Goal: Task Accomplishment & Management: Complete application form

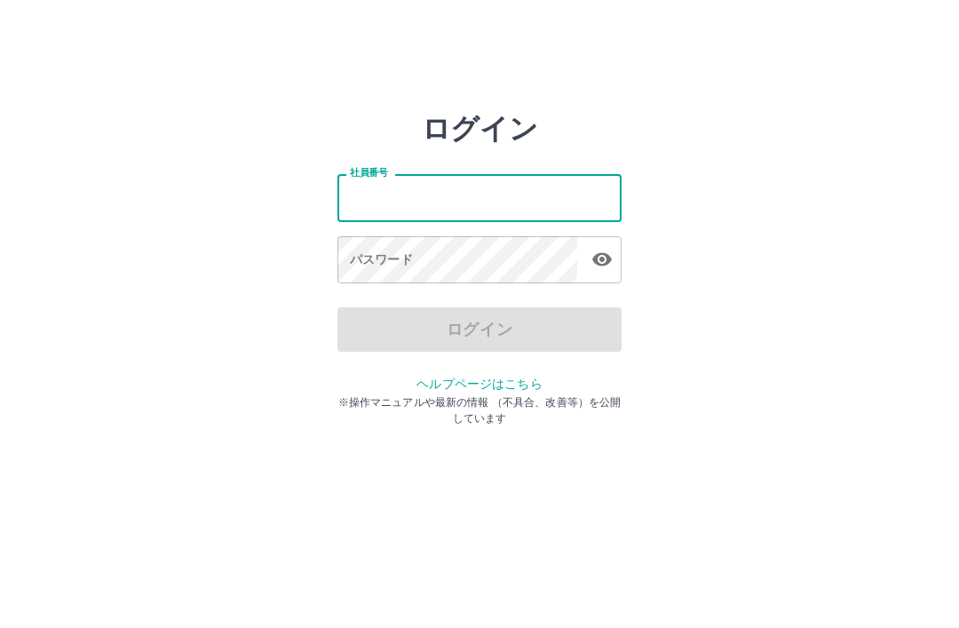
click at [489, 196] on input "社員番号" at bounding box center [480, 197] width 284 height 47
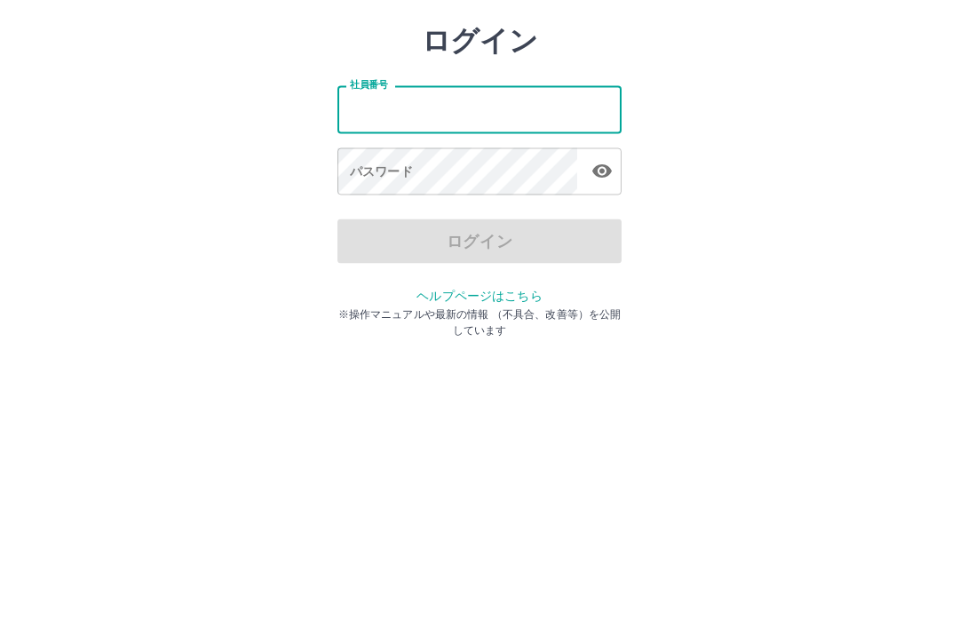
click at [433, 174] on input "社員番号" at bounding box center [480, 197] width 284 height 47
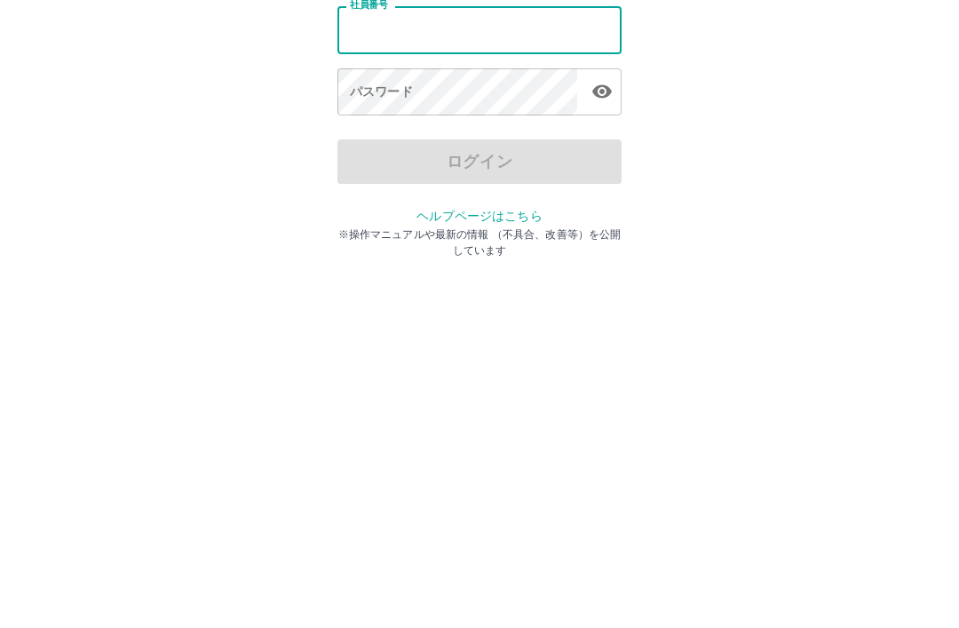
click at [500, 174] on input "社員番号" at bounding box center [480, 197] width 284 height 47
click at [449, 174] on input "社員番号" at bounding box center [480, 197] width 284 height 47
click at [528, 174] on input "社員番号" at bounding box center [480, 197] width 284 height 47
click at [449, 174] on input "社員番号" at bounding box center [480, 197] width 284 height 47
click at [455, 174] on input "社員番号" at bounding box center [480, 197] width 284 height 47
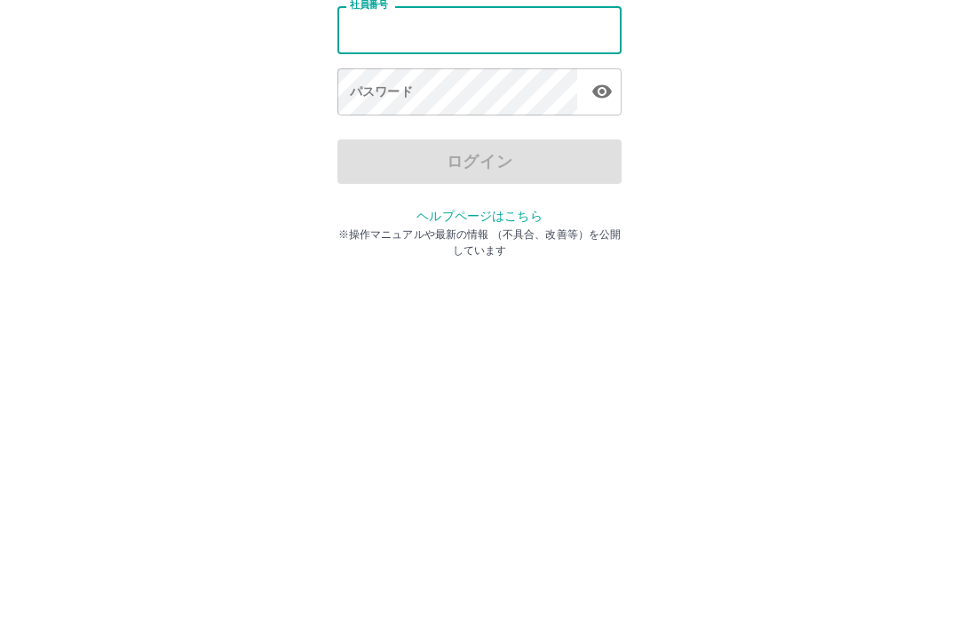
click at [503, 174] on input "社員番号" at bounding box center [480, 197] width 284 height 47
click at [422, 174] on input "社員番号" at bounding box center [480, 197] width 284 height 47
click at [400, 174] on input "社員番号" at bounding box center [480, 197] width 284 height 47
click at [436, 174] on input "社員番号" at bounding box center [480, 197] width 284 height 47
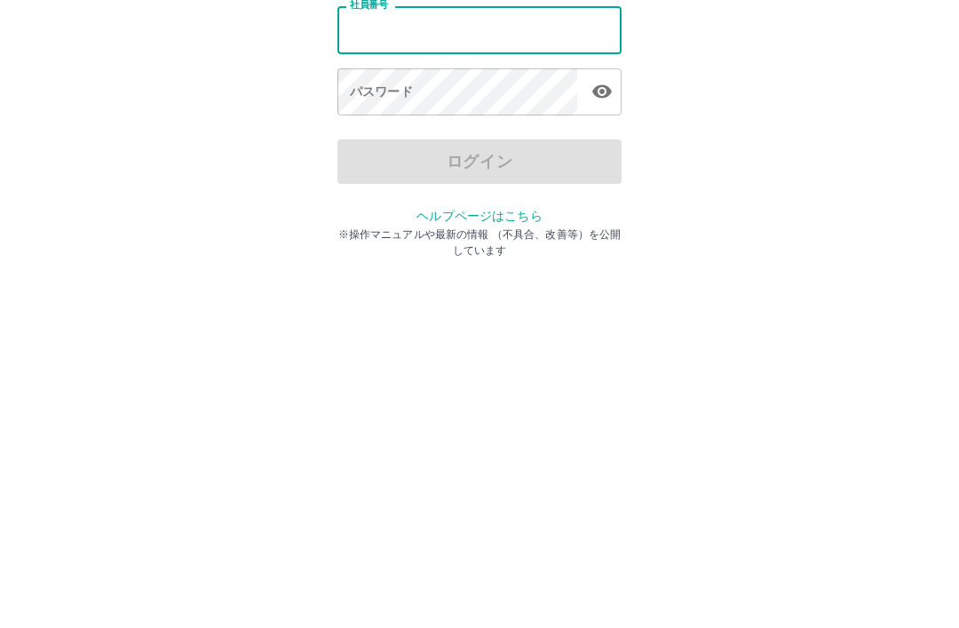
click at [469, 174] on input "社員番号" at bounding box center [480, 197] width 284 height 47
click at [417, 174] on input "社員番号" at bounding box center [480, 197] width 284 height 47
click at [577, 174] on input "社員番号" at bounding box center [480, 197] width 284 height 47
click at [489, 174] on input "社員番号" at bounding box center [480, 197] width 284 height 47
click at [474, 174] on input "社員番号" at bounding box center [480, 197] width 284 height 47
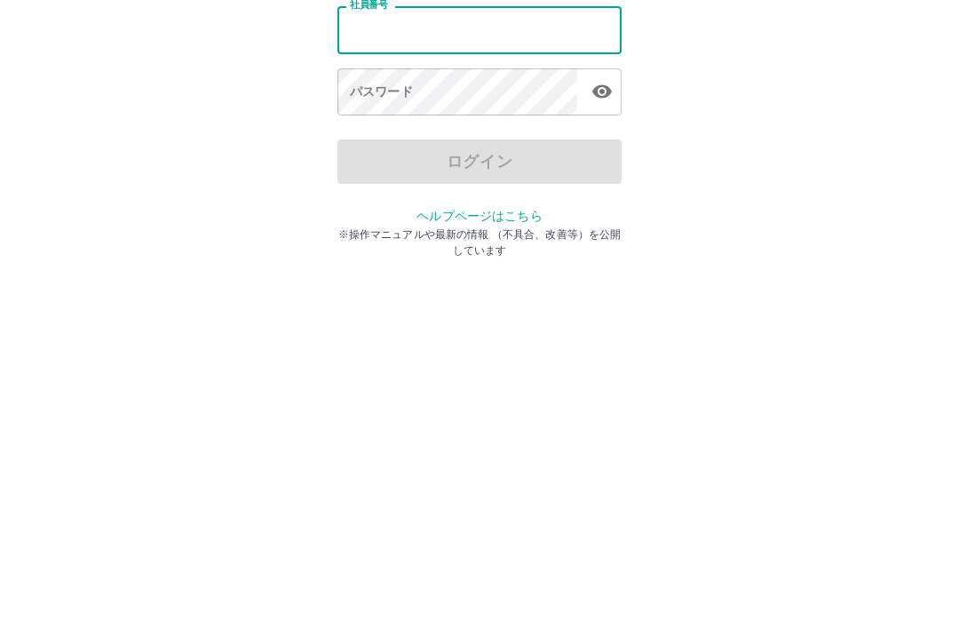
click at [474, 174] on input "社員番号" at bounding box center [480, 197] width 284 height 47
click at [420, 174] on input "社員番号" at bounding box center [480, 197] width 284 height 47
click at [531, 174] on input "社員番号" at bounding box center [480, 197] width 284 height 47
click at [524, 174] on input "社員番号" at bounding box center [480, 197] width 284 height 47
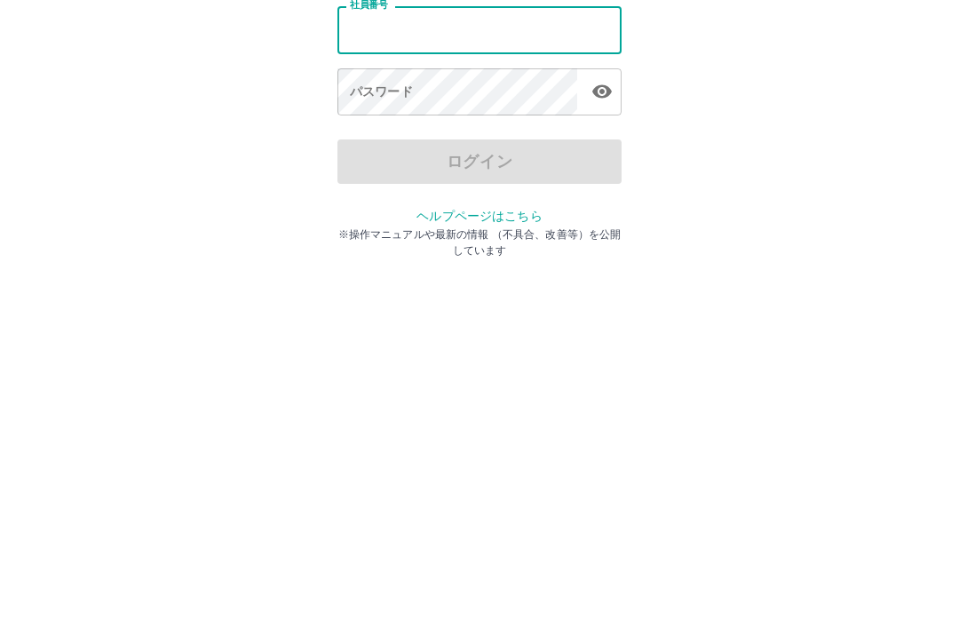
click at [523, 174] on input "社員番号" at bounding box center [480, 197] width 284 height 47
click at [497, 174] on input "社員番号" at bounding box center [480, 197] width 284 height 47
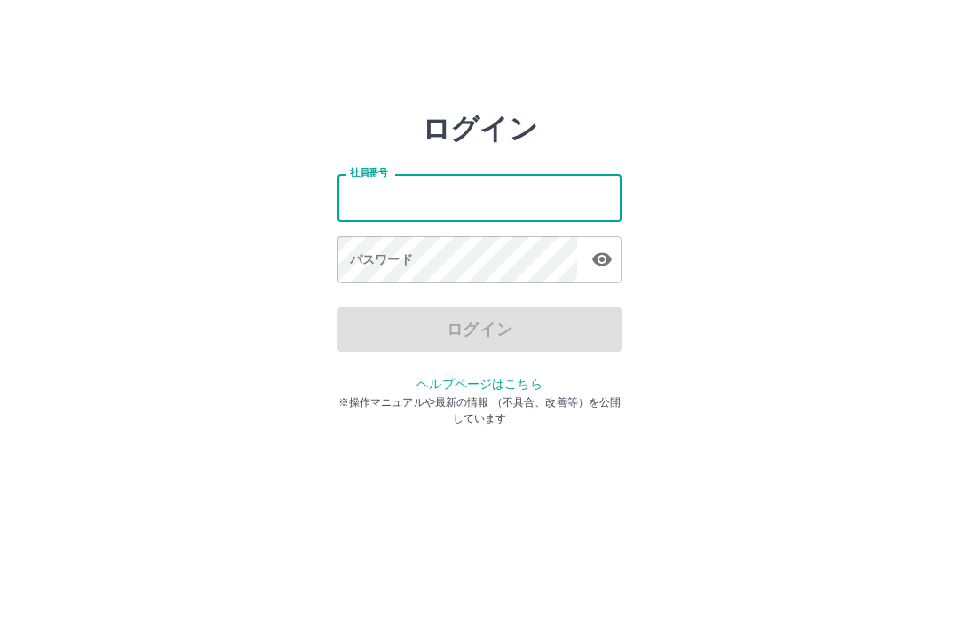
click at [457, 198] on input "社員番号" at bounding box center [480, 197] width 284 height 47
click at [483, 203] on input "社員番号" at bounding box center [480, 197] width 284 height 47
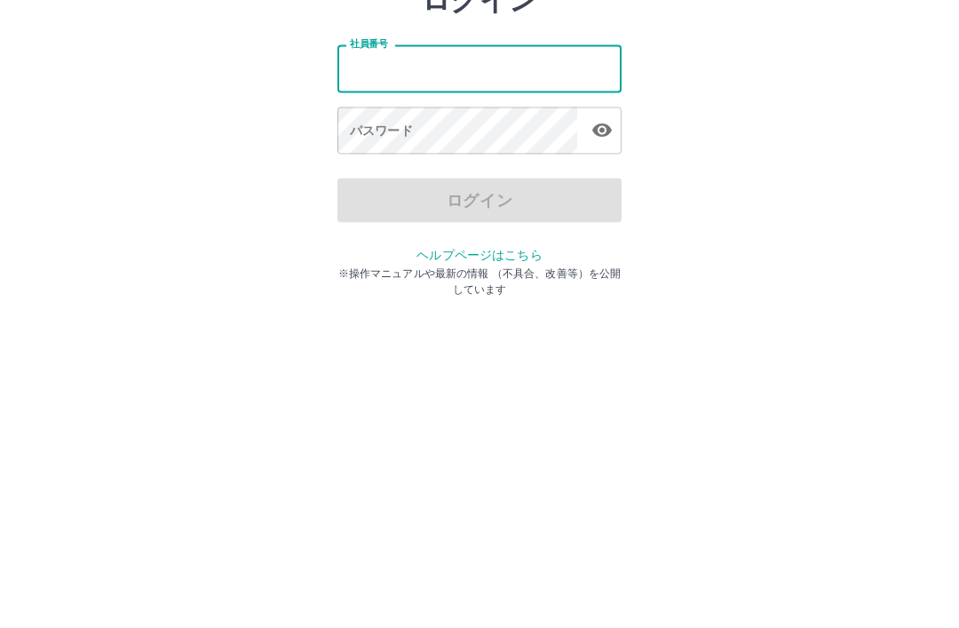
click at [919, 112] on div "ログイン 社員番号 社員番号 パスワード パスワード ログイン ヘルプページはこちら ※操作マニュアルや最新の情報 （不具合、改善等）を公開しています" at bounding box center [479, 254] width 959 height 284
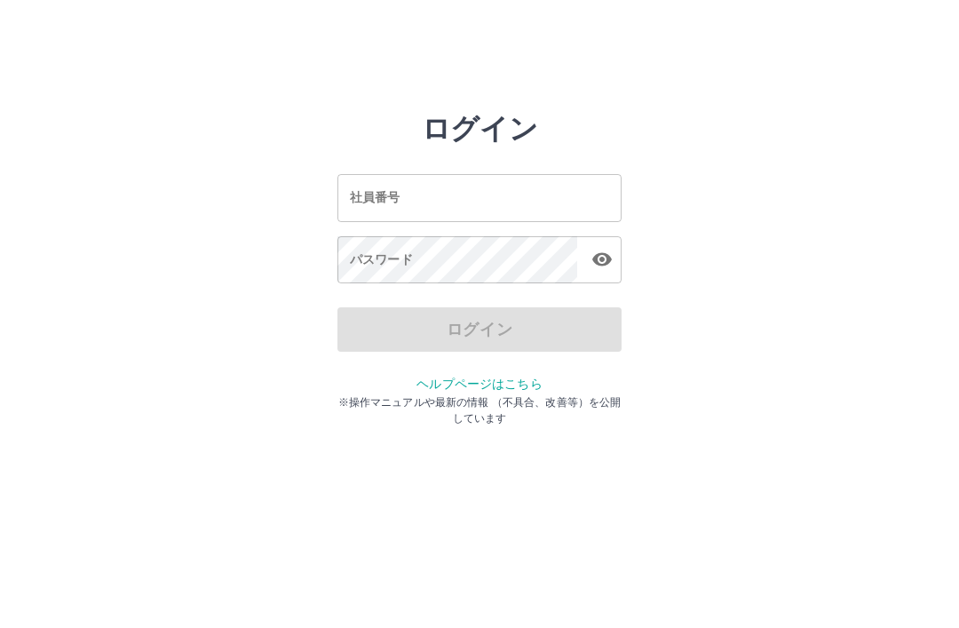
click at [468, 192] on input "社員番号" at bounding box center [480, 197] width 284 height 47
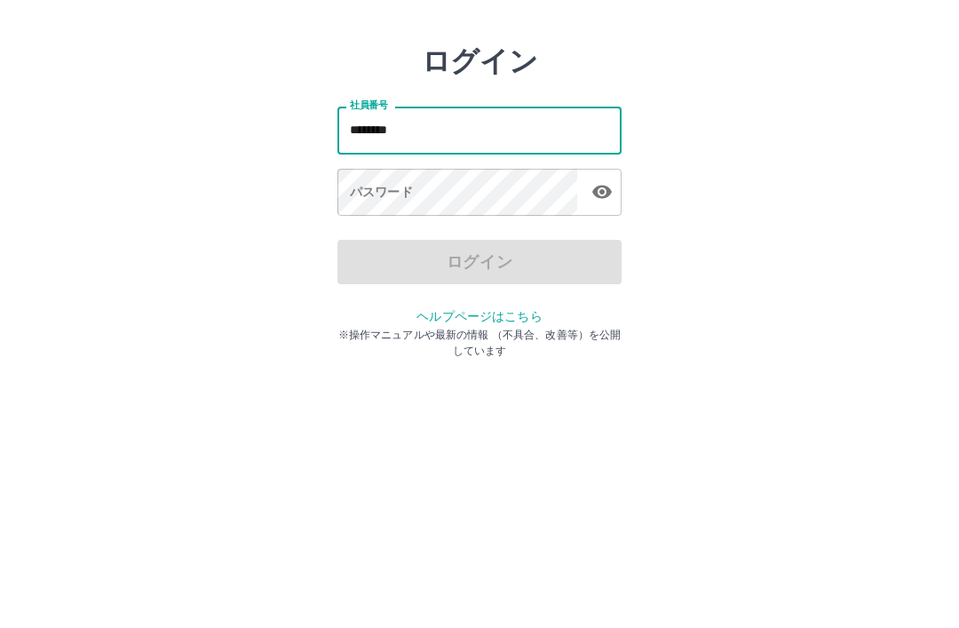
type input "*******"
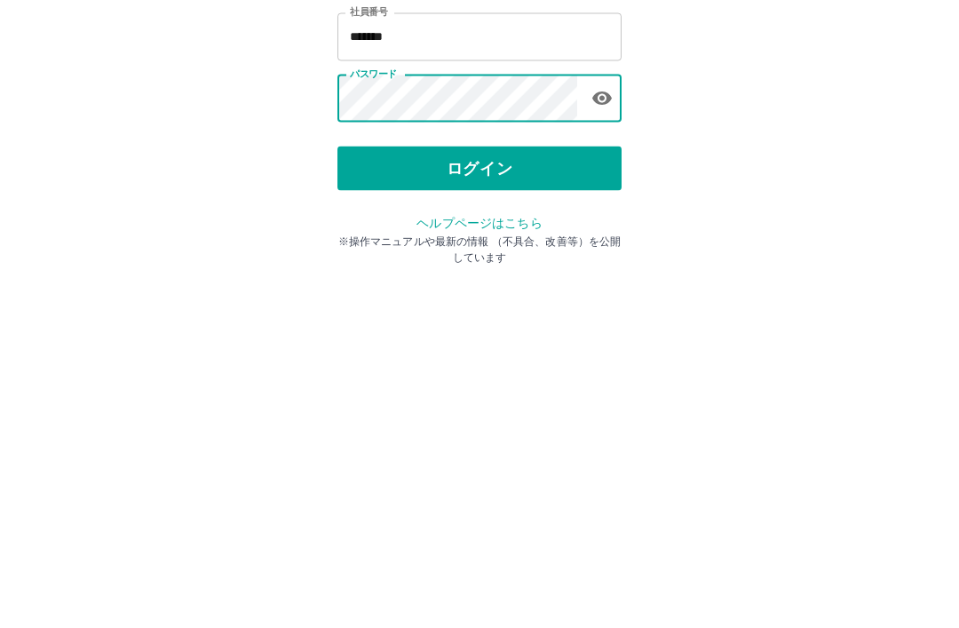
click at [470, 307] on button "ログイン" at bounding box center [480, 329] width 284 height 44
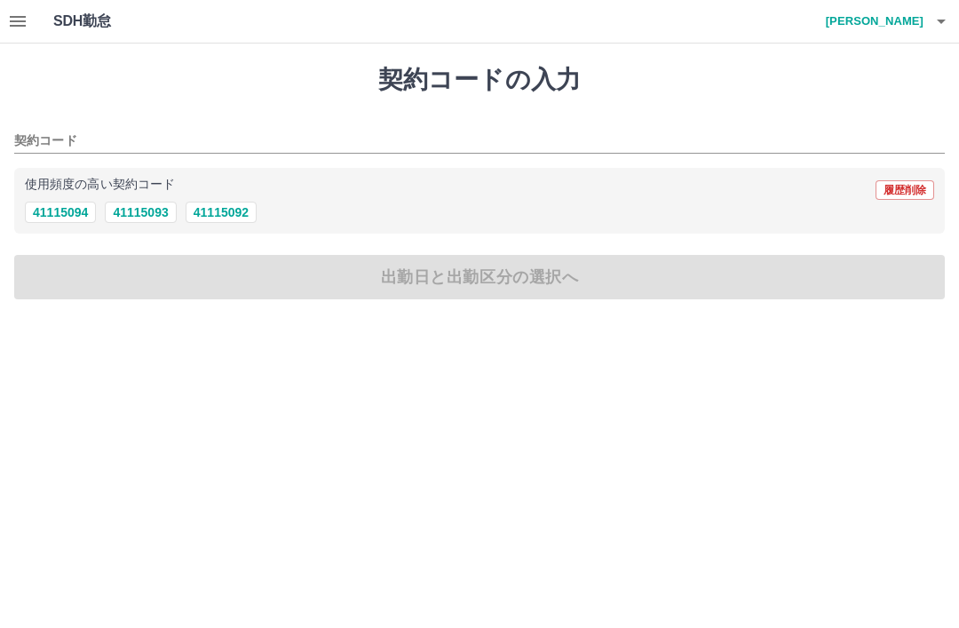
click at [76, 221] on button "41115094" at bounding box center [60, 212] width 71 height 21
type input "********"
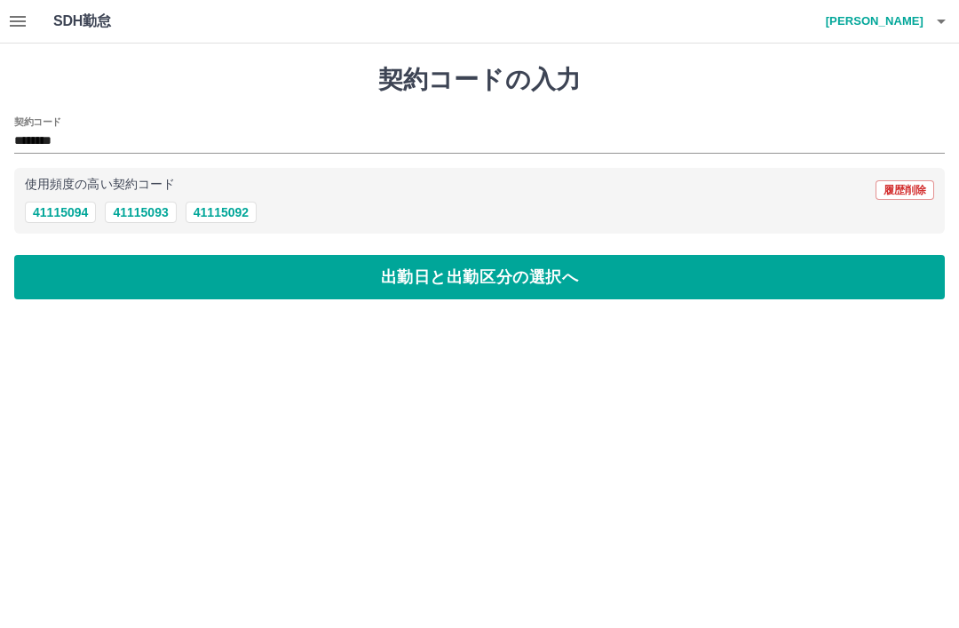
click at [449, 282] on button "出勤日と出勤区分の選択へ" at bounding box center [479, 277] width 931 height 44
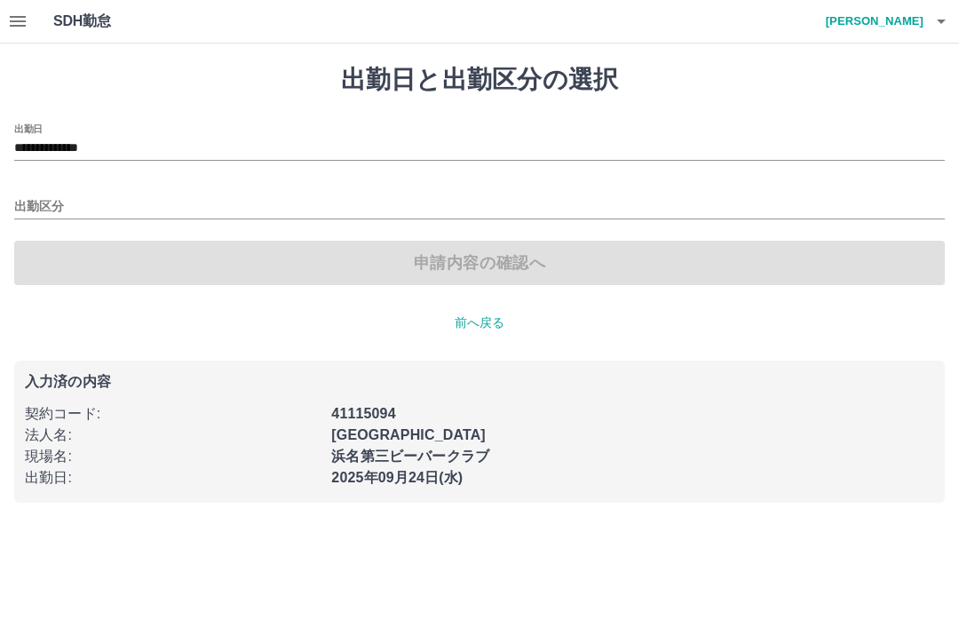
click at [121, 215] on input "出勤区分" at bounding box center [479, 207] width 931 height 22
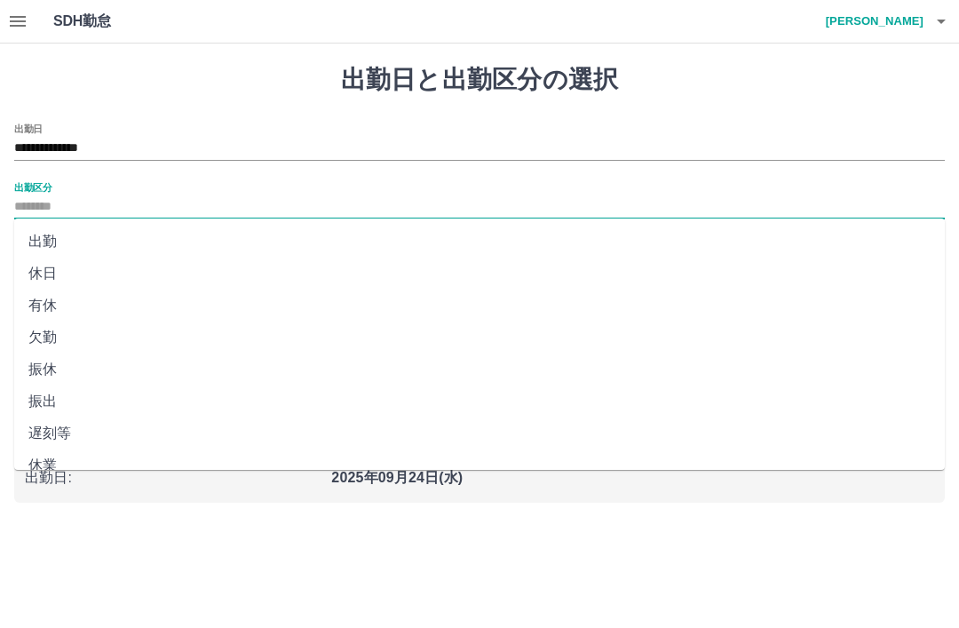
click at [64, 231] on li "出勤" at bounding box center [479, 242] width 931 height 32
type input "**"
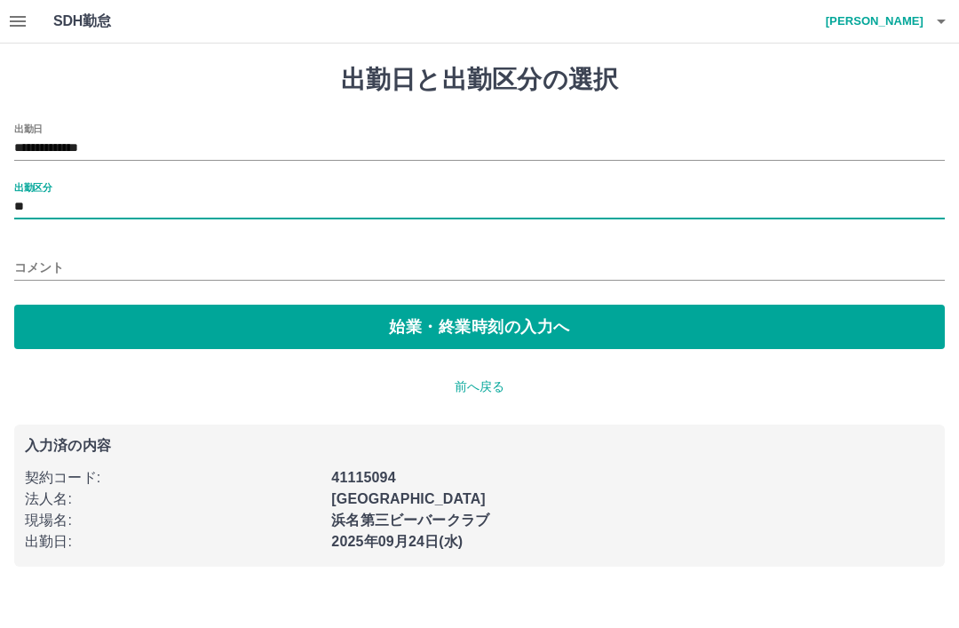
click at [419, 332] on button "始業・終業時刻の入力へ" at bounding box center [479, 327] width 931 height 44
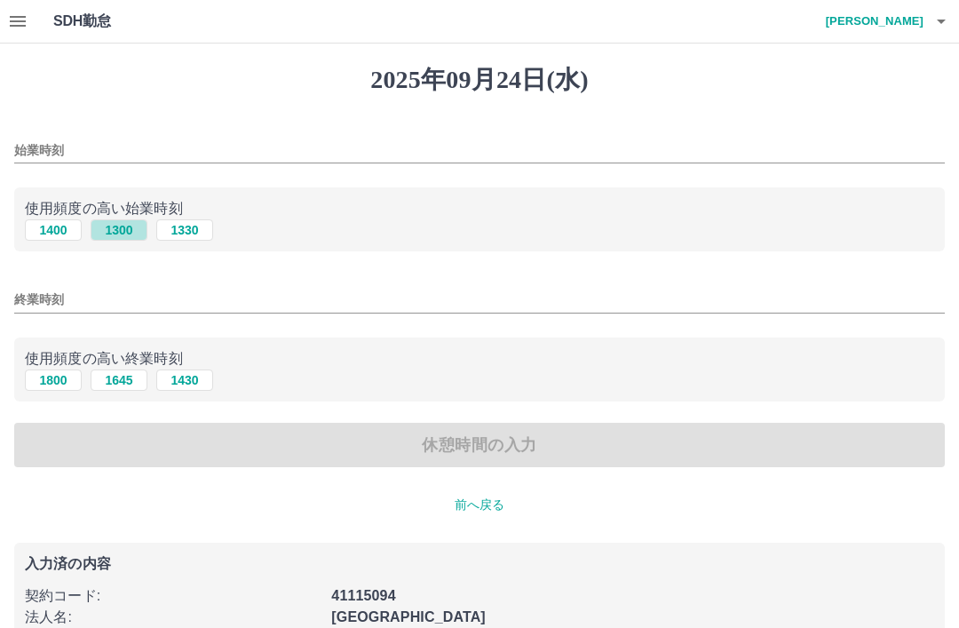
click at [142, 236] on button "1300" at bounding box center [119, 229] width 57 height 21
type input "****"
click at [161, 291] on input "終業時刻" at bounding box center [479, 300] width 931 height 26
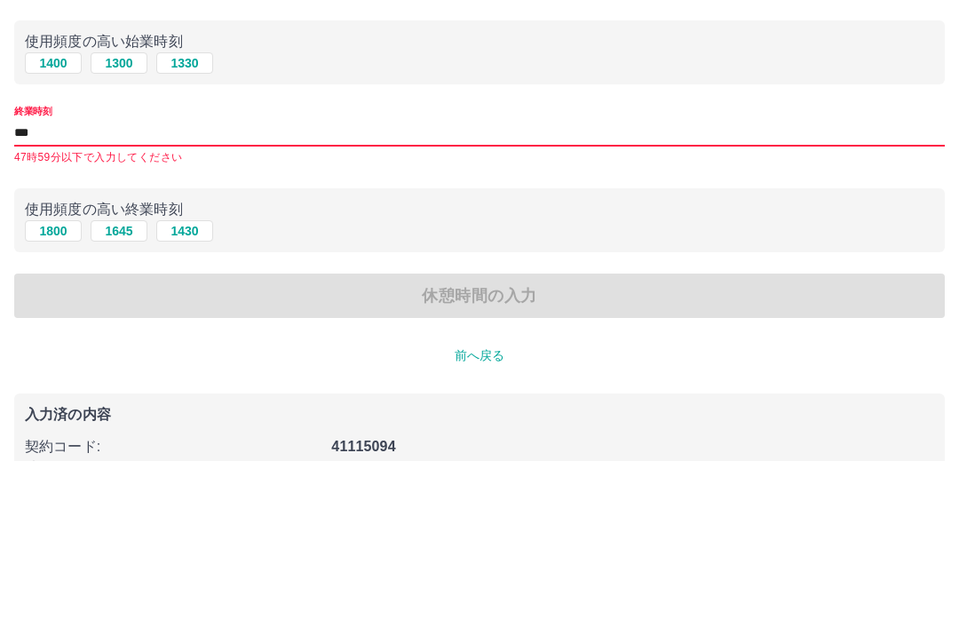
type input "****"
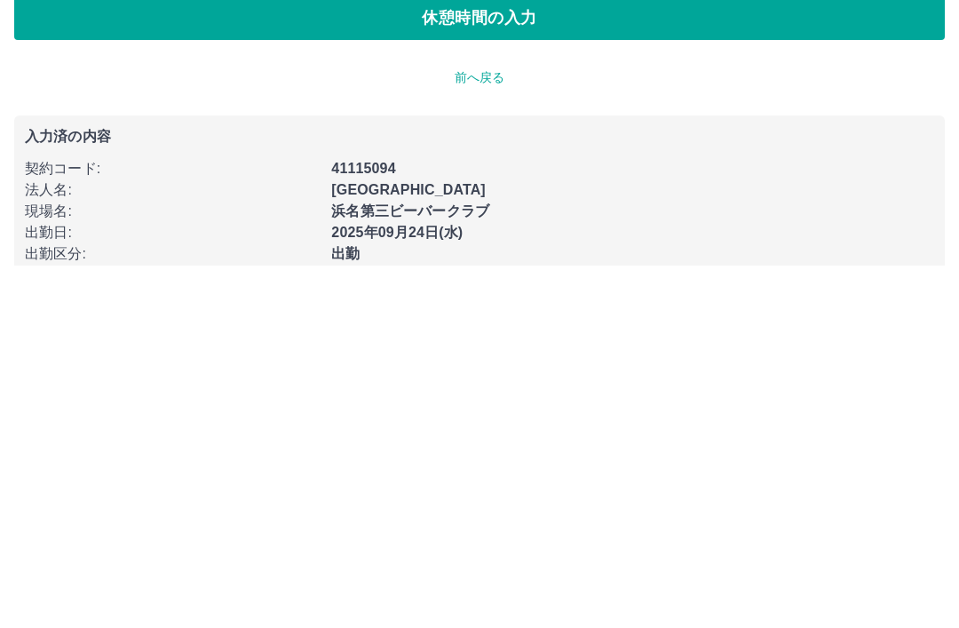
scroll to position [101, 0]
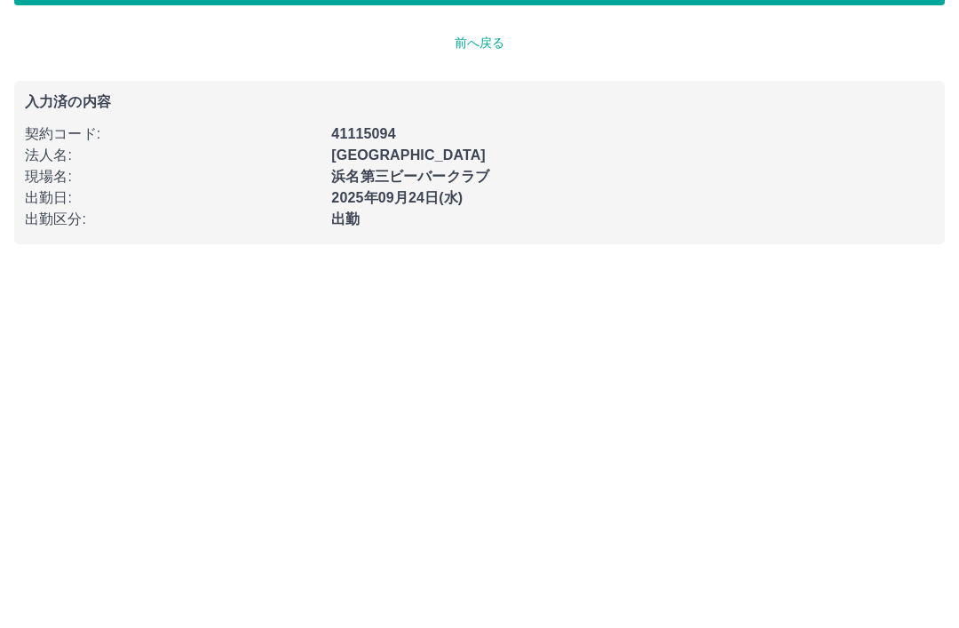
click at [488, 396] on p "前へ戻る" at bounding box center [479, 405] width 931 height 19
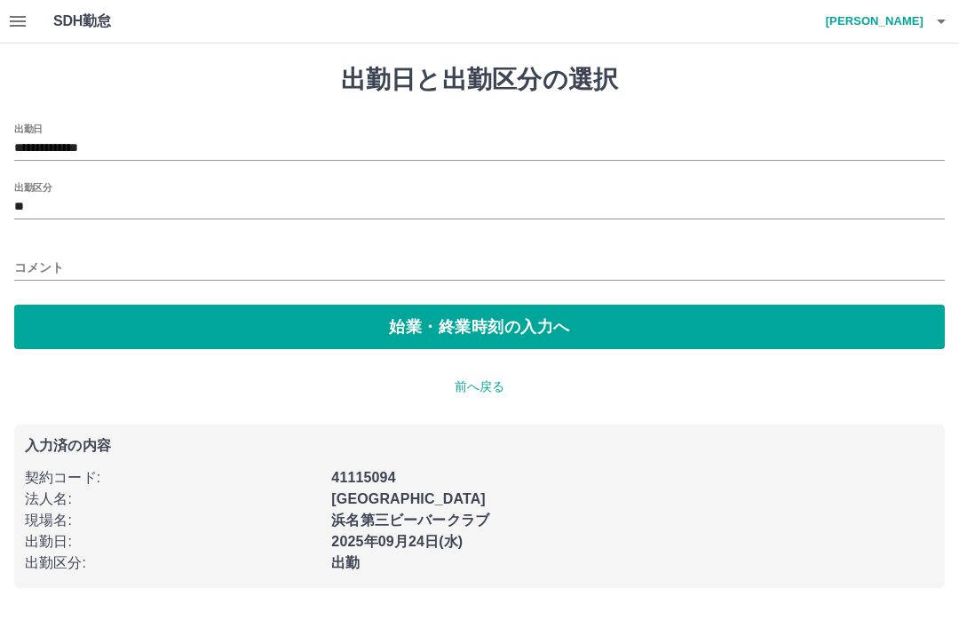
click at [110, 201] on input "**" at bounding box center [479, 207] width 931 height 22
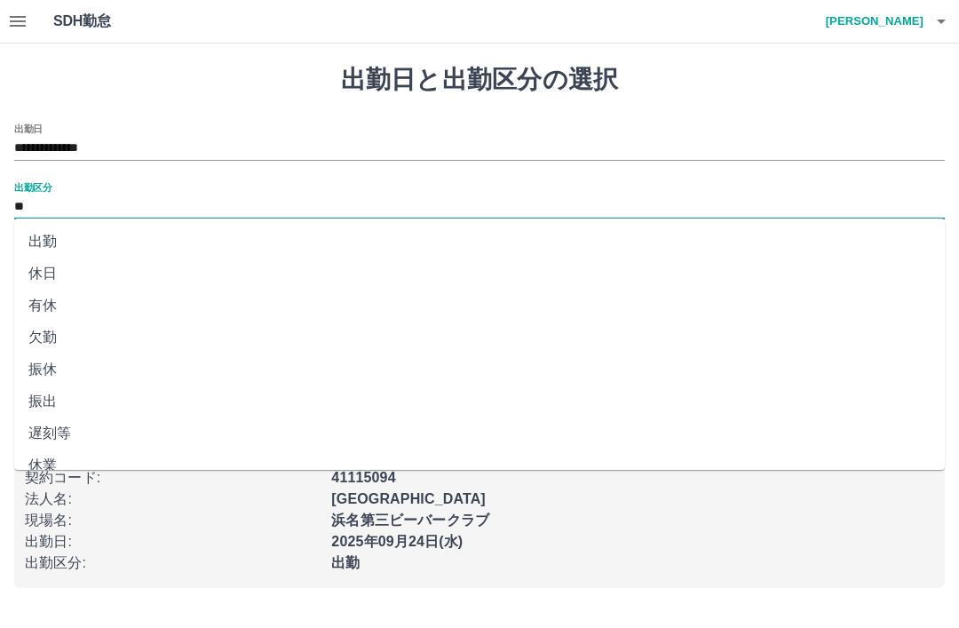
click at [74, 240] on li "出勤" at bounding box center [479, 242] width 931 height 32
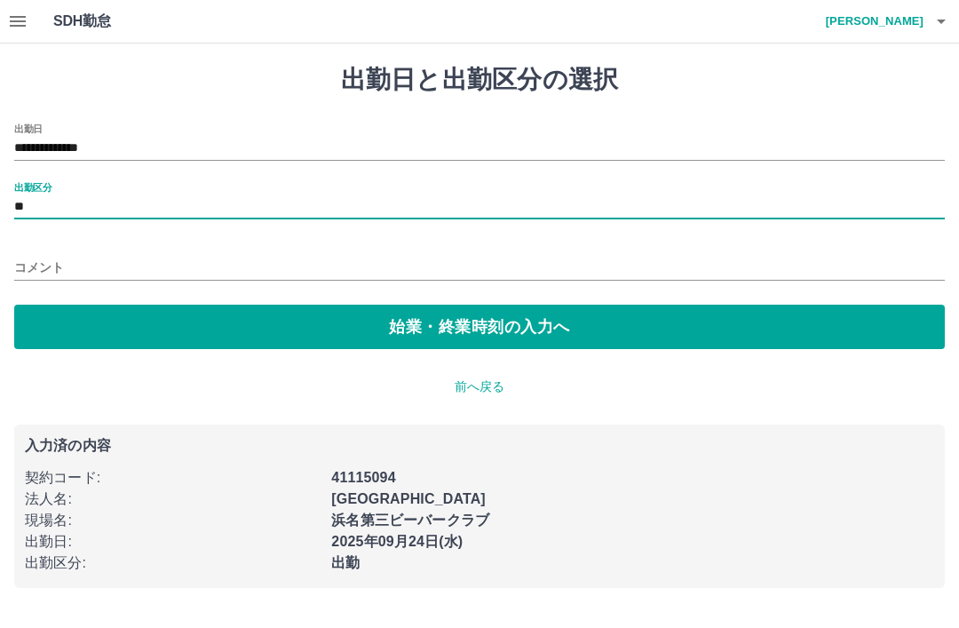
click at [416, 337] on button "始業・終業時刻の入力へ" at bounding box center [479, 327] width 931 height 44
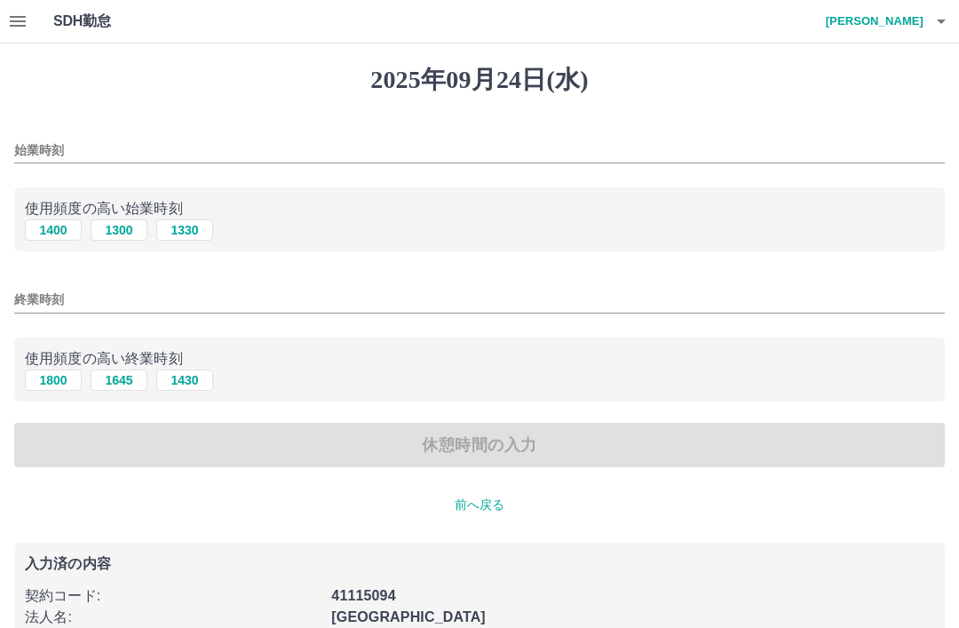
click at [123, 241] on button "1300" at bounding box center [119, 229] width 57 height 21
type input "****"
click at [123, 310] on input "終業時刻" at bounding box center [479, 300] width 931 height 26
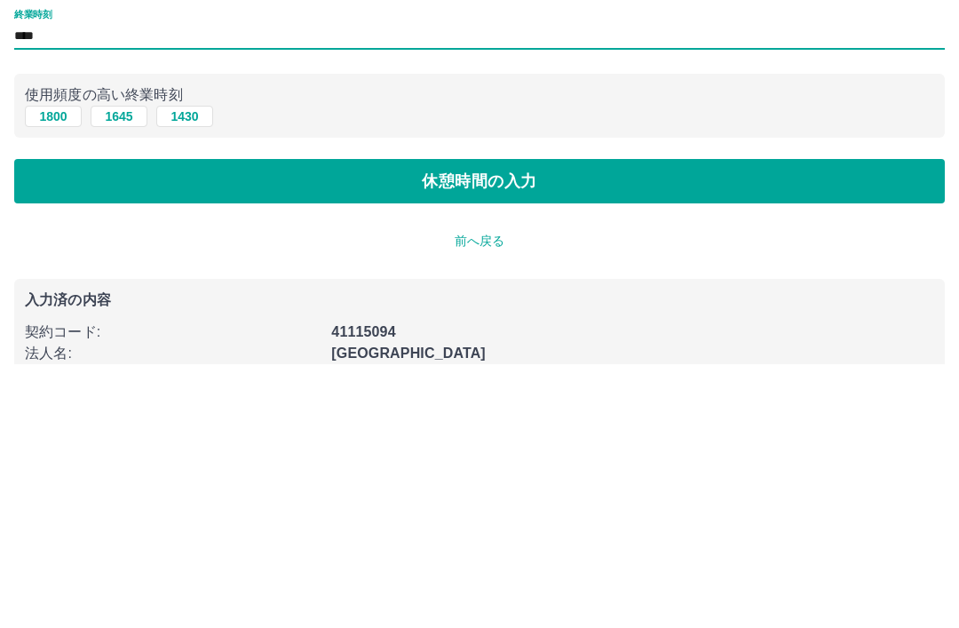
type input "****"
click at [473, 423] on button "休憩時間の入力" at bounding box center [479, 445] width 931 height 44
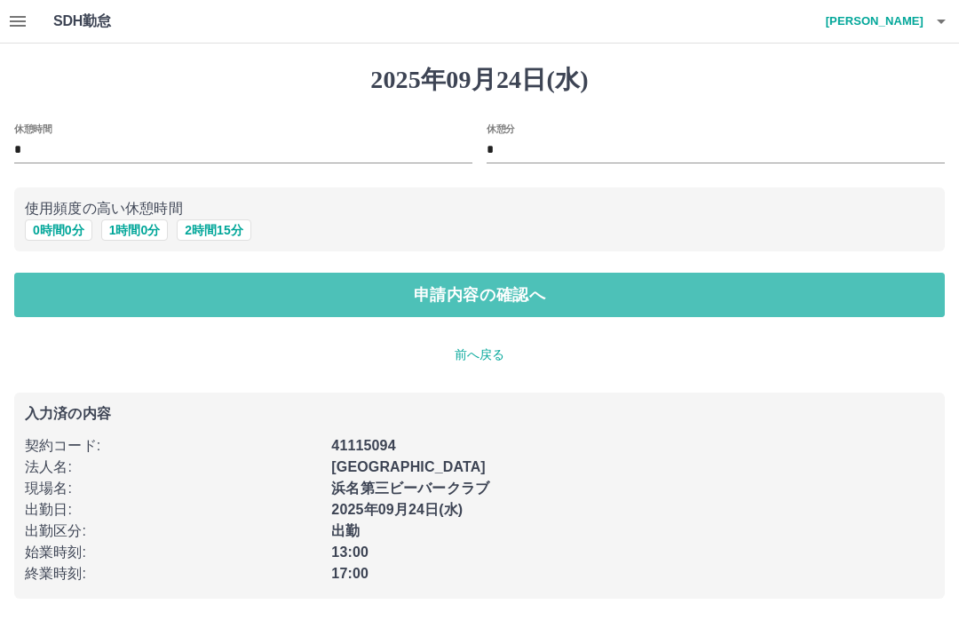
click at [441, 317] on button "申請内容の確認へ" at bounding box center [479, 295] width 931 height 44
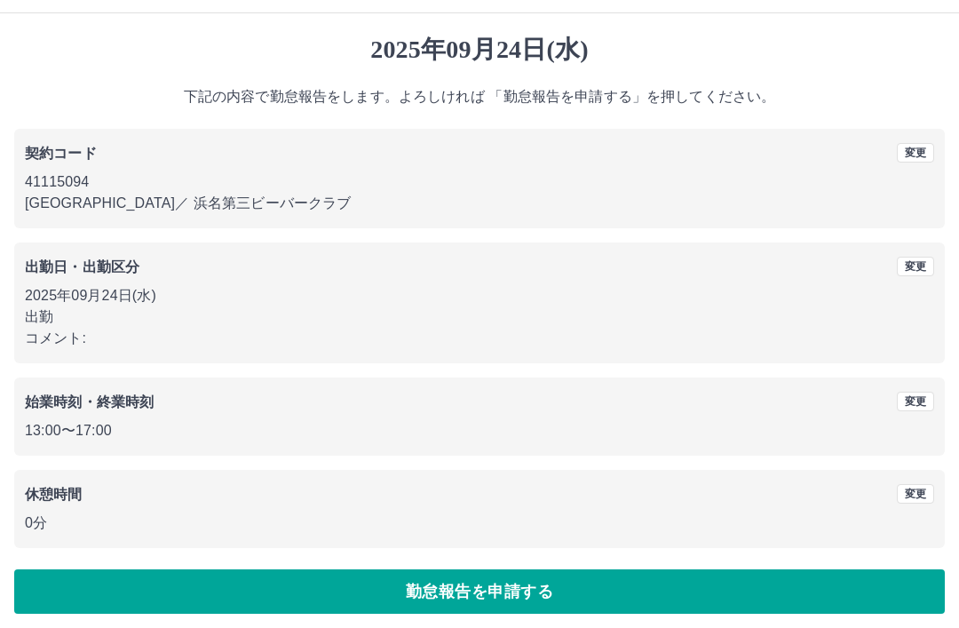
scroll to position [27, 0]
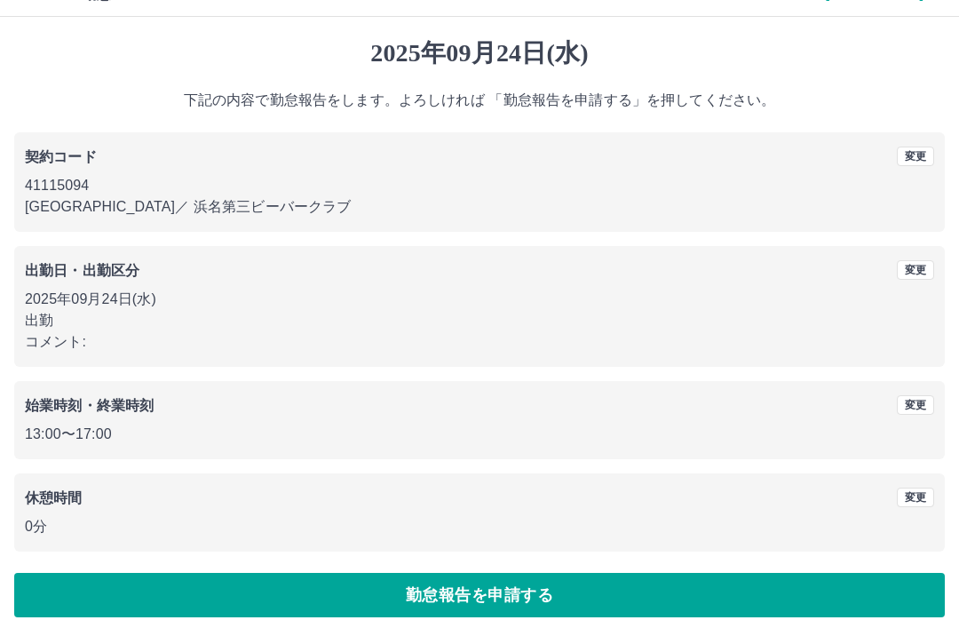
click at [477, 599] on button "勤怠報告を申請する" at bounding box center [479, 595] width 931 height 44
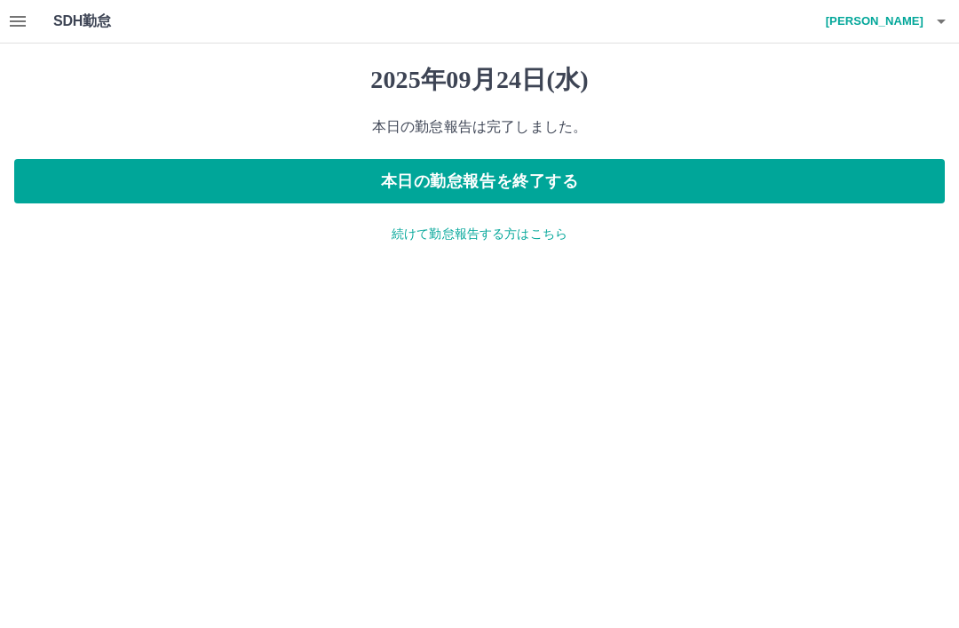
click at [478, 183] on button "本日の勤怠報告を終了する" at bounding box center [479, 181] width 931 height 44
